Goal: Information Seeking & Learning: Learn about a topic

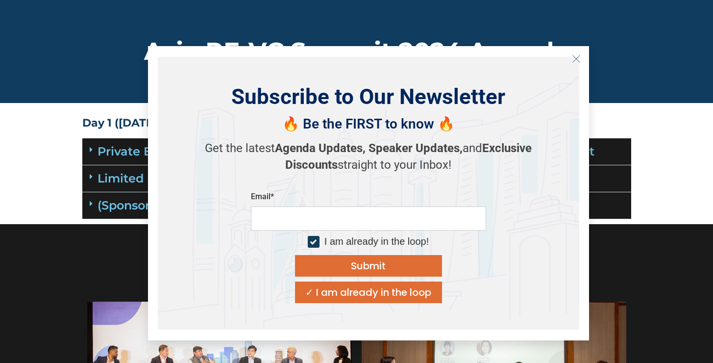
click at [576, 57] on icon "Close" at bounding box center [576, 58] width 9 height 9
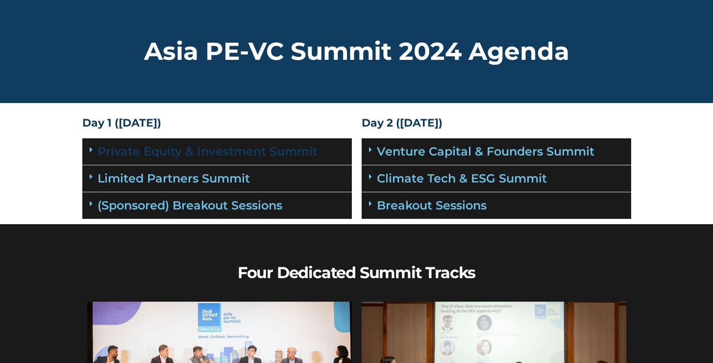
click at [168, 156] on link "Private Equity & Investment Summit" at bounding box center [208, 151] width 220 height 14
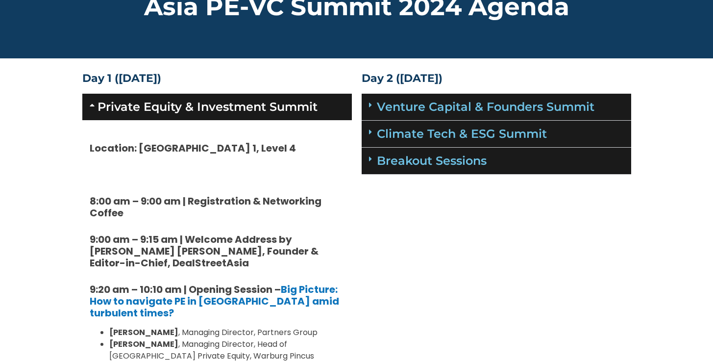
scroll to position [198, 0]
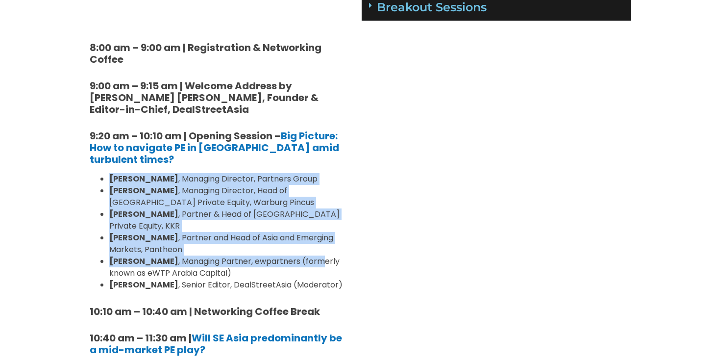
drag, startPoint x: 295, startPoint y: 171, endPoint x: 294, endPoint y: 265, distance: 93.6
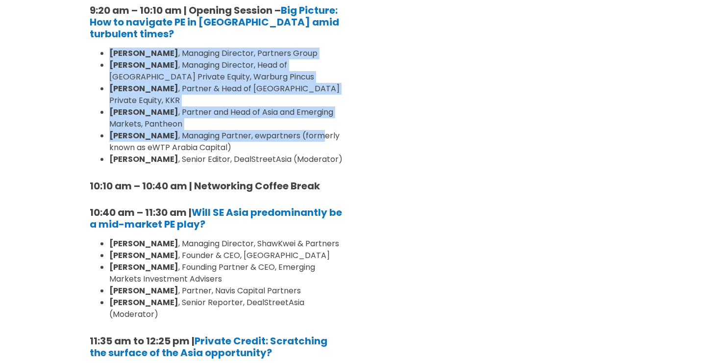
scroll to position [636, 0]
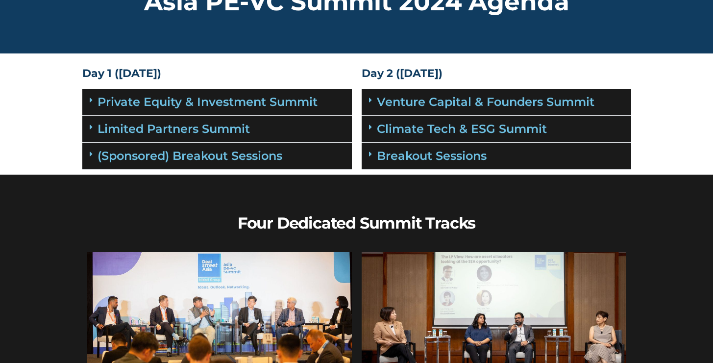
scroll to position [45, 0]
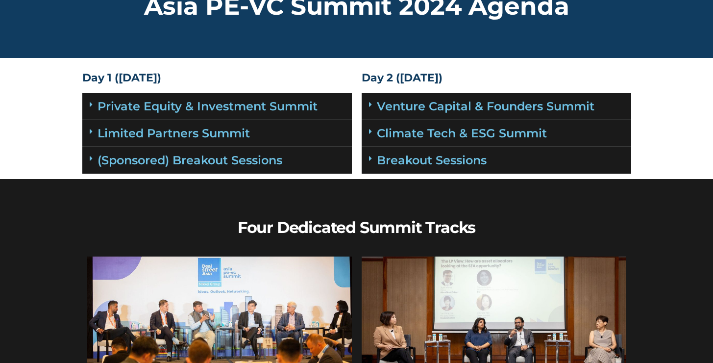
drag, startPoint x: 288, startPoint y: 83, endPoint x: 353, endPoint y: 173, distance: 111.3
click at [355, 173] on div "Day 1 (17th September) Private Equity & Investment Summit Location: Grand Ballr…" at bounding box center [216, 123] width 279 height 111
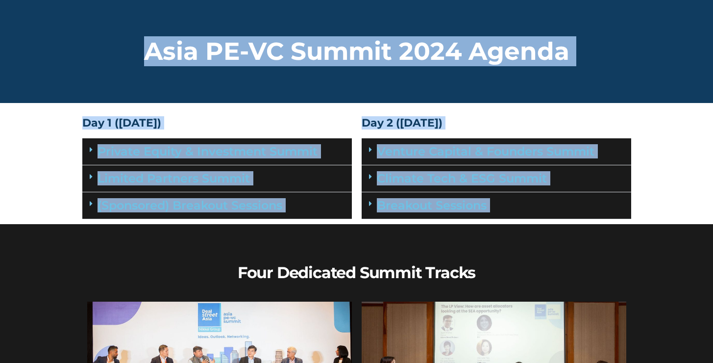
drag, startPoint x: 320, startPoint y: 22, endPoint x: 452, endPoint y: 286, distance: 295.5
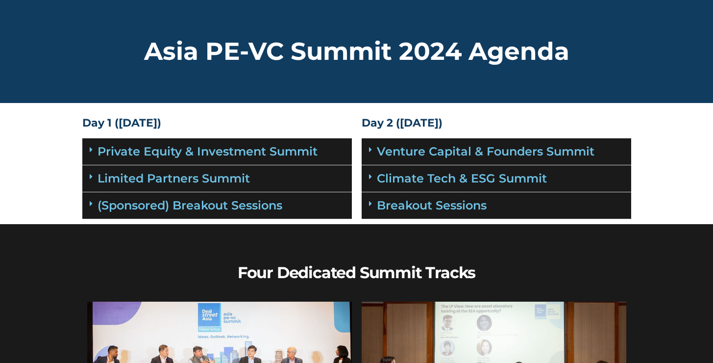
click at [629, 65] on div "Asia PE-VC Summit 2024 Agenda" at bounding box center [356, 51] width 559 height 34
